Goal: Check status: Check status

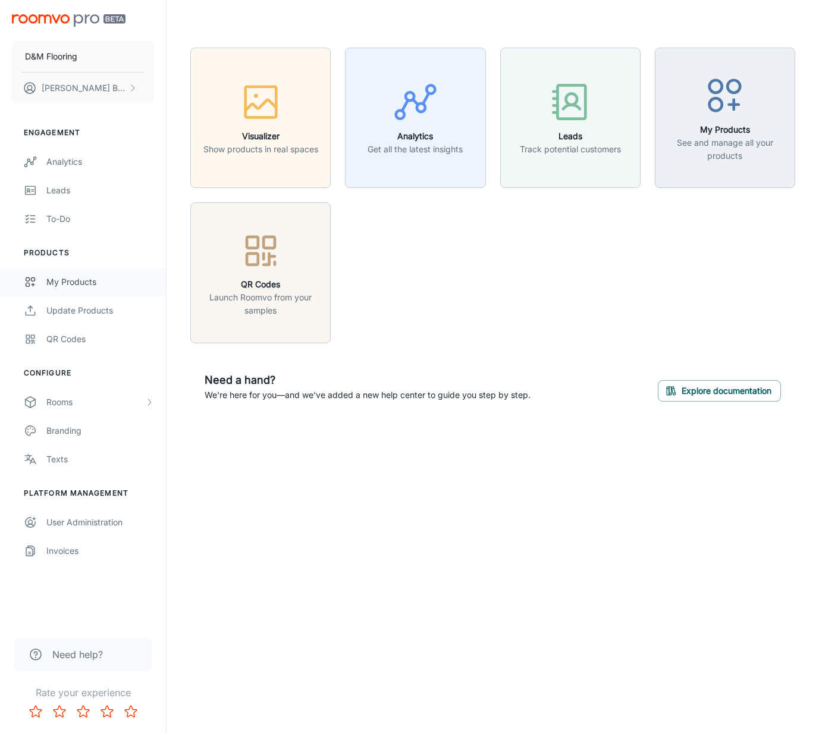
click at [74, 275] on div "My Products" at bounding box center [100, 281] width 108 height 13
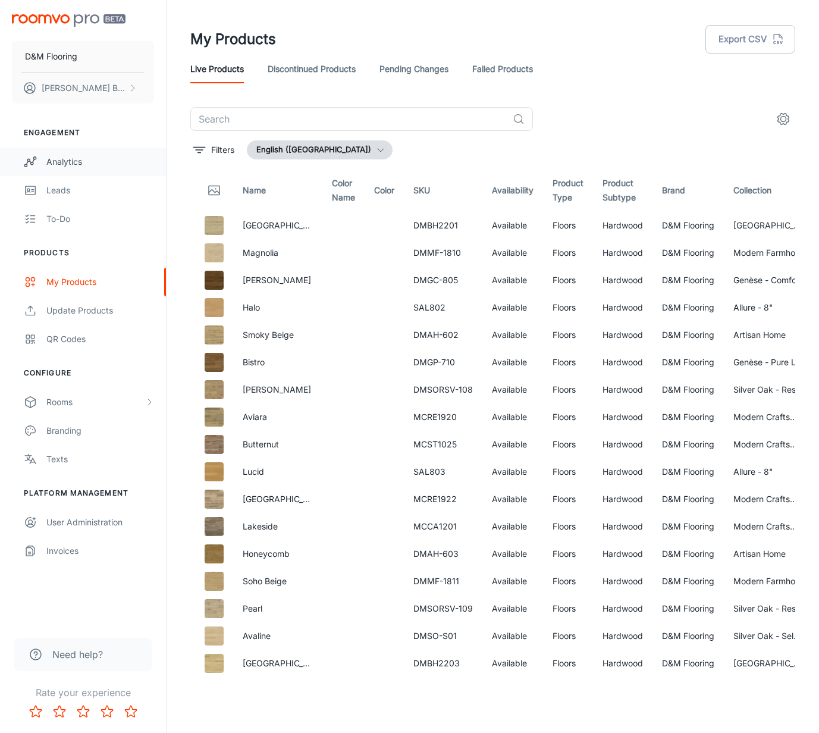
click at [92, 162] on div "Analytics" at bounding box center [100, 161] width 108 height 13
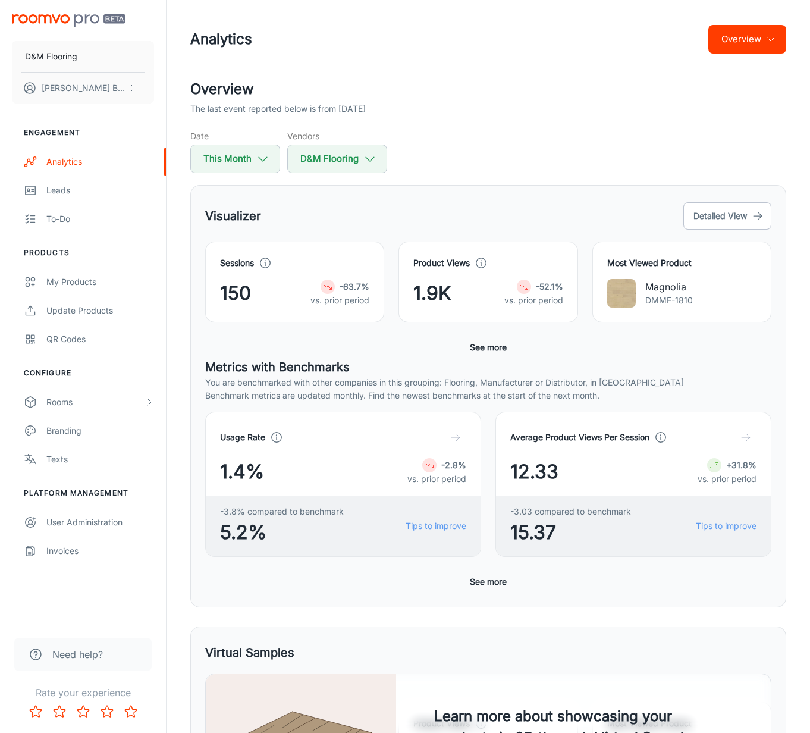
click at [601, 144] on div "Date This Month Vendors D&M Flooring" at bounding box center [488, 151] width 596 height 43
drag, startPoint x: 601, startPoint y: 144, endPoint x: 628, endPoint y: 92, distance: 58.3
click at [601, 144] on div "Date This Month Vendors D&M Flooring" at bounding box center [488, 151] width 596 height 43
